Goal: Navigation & Orientation: Find specific page/section

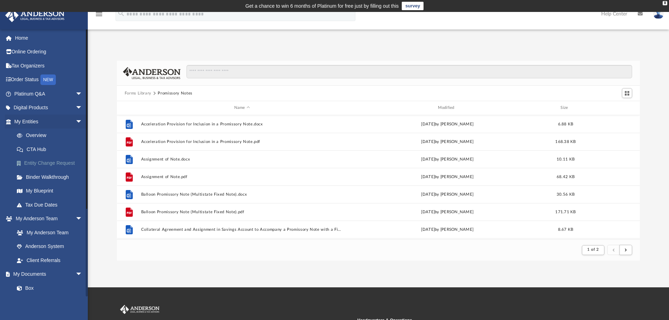
scroll to position [133, 518]
click at [76, 122] on span "arrow_drop_down" at bounding box center [82, 121] width 14 height 14
click at [37, 274] on link "Courses" at bounding box center [51, 274] width 83 height 14
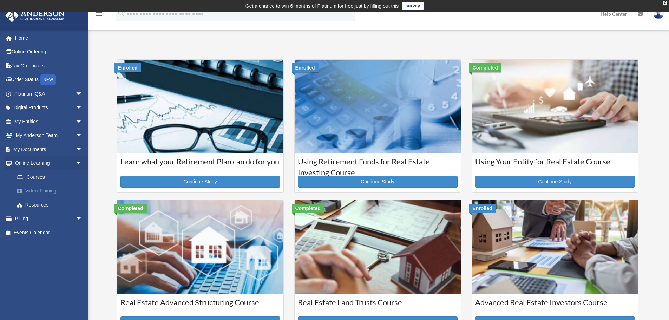
click at [44, 192] on link "Video Training" at bounding box center [51, 191] width 83 height 14
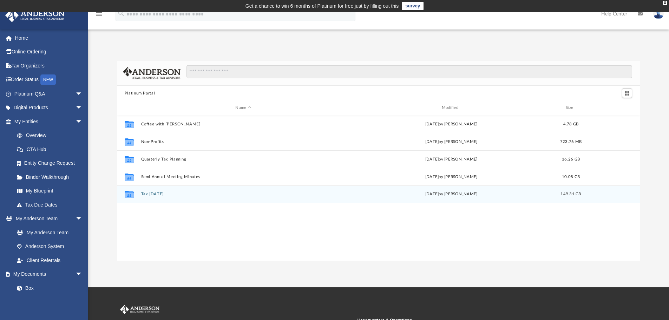
scroll to position [155, 518]
